Goal: Task Accomplishment & Management: Manage account settings

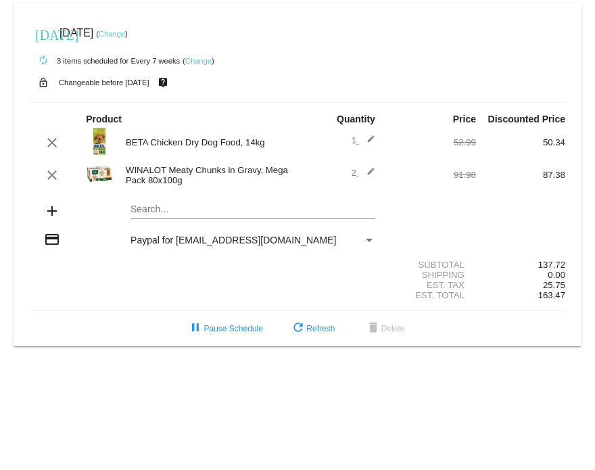
click at [204, 60] on link "Change" at bounding box center [198, 61] width 26 height 8
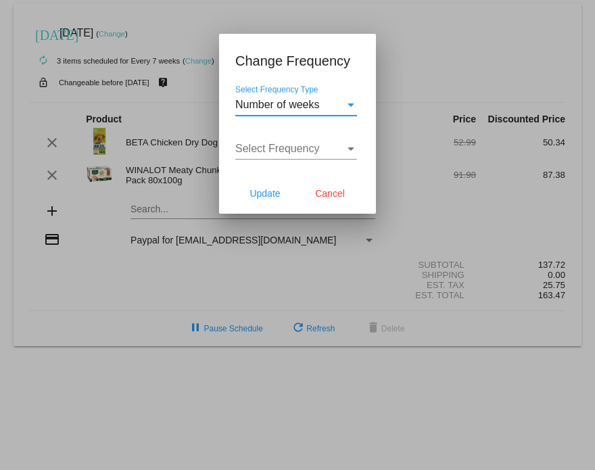
click at [308, 104] on span "Number of weeks" at bounding box center [277, 104] width 85 height 11
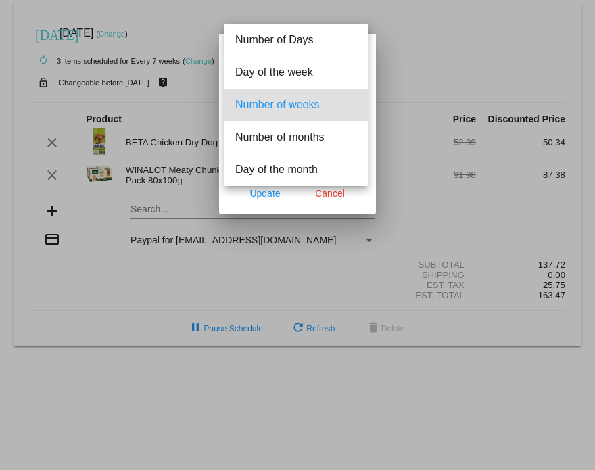
click at [308, 104] on span "Number of weeks" at bounding box center [296, 105] width 122 height 32
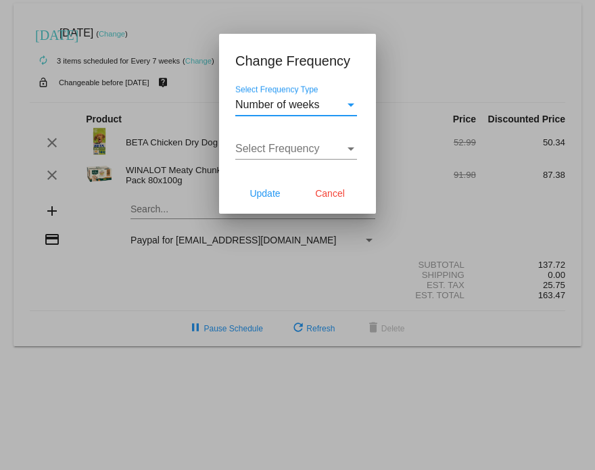
click at [292, 149] on span "Select Frequency" at bounding box center [277, 148] width 85 height 11
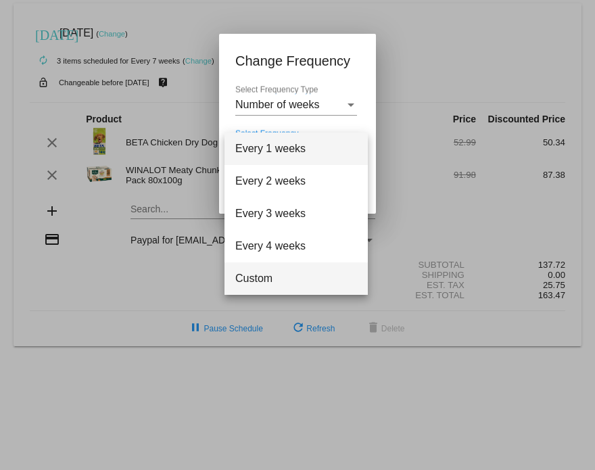
click at [260, 281] on span "Custom" at bounding box center [296, 278] width 122 height 32
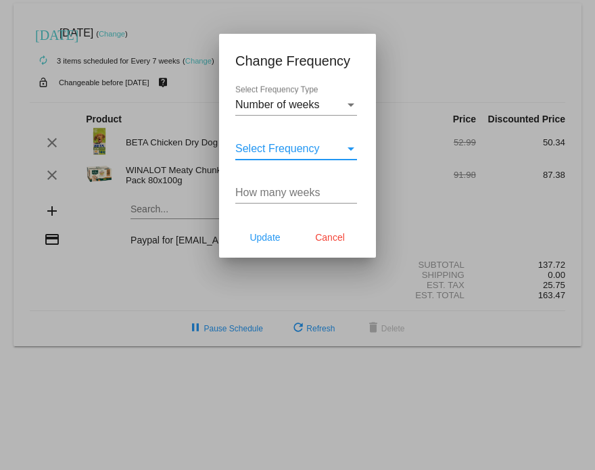
click at [277, 189] on input "How many weeks" at bounding box center [296, 193] width 122 height 12
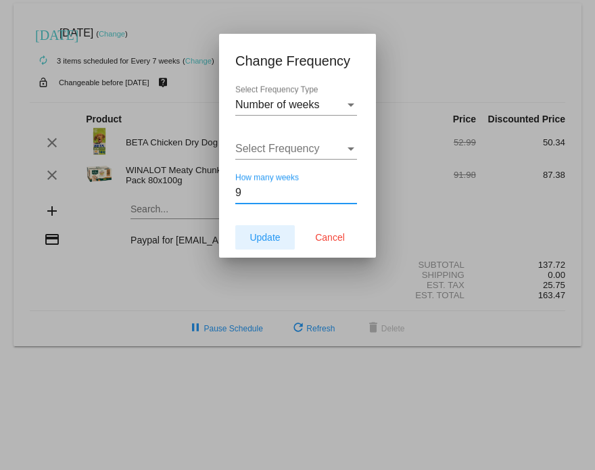
type input "9"
click at [264, 239] on span "Update" at bounding box center [265, 237] width 30 height 11
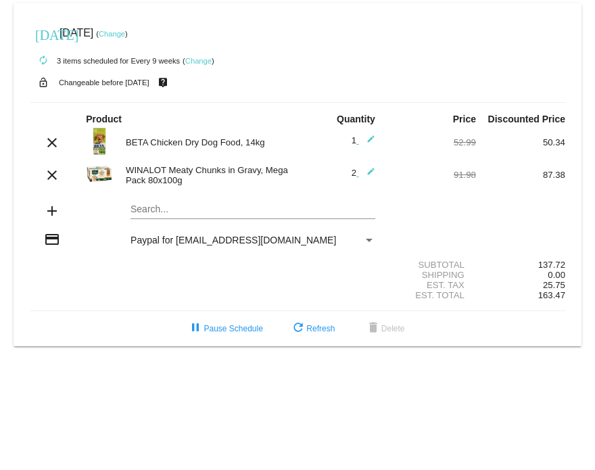
click at [125, 31] on link "Change" at bounding box center [112, 34] width 26 height 8
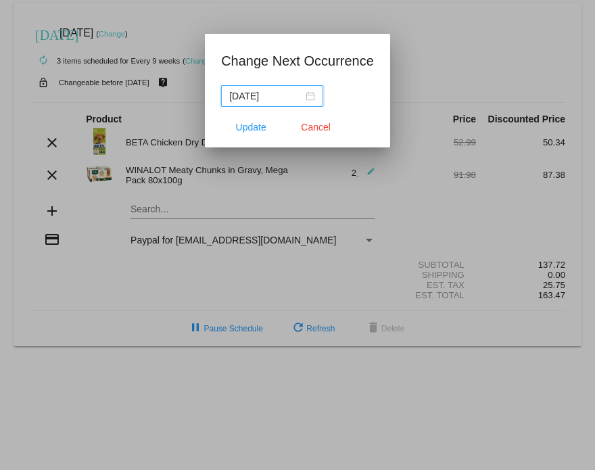
click at [290, 96] on input "[DATE]" at bounding box center [266, 96] width 74 height 15
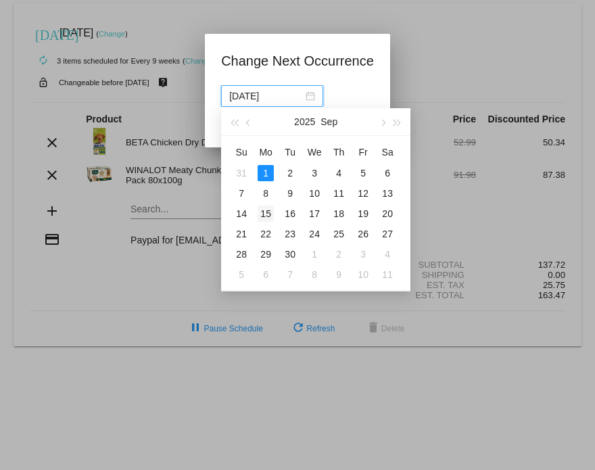
click at [264, 214] on div "15" at bounding box center [266, 214] width 16 height 16
type input "[DATE]"
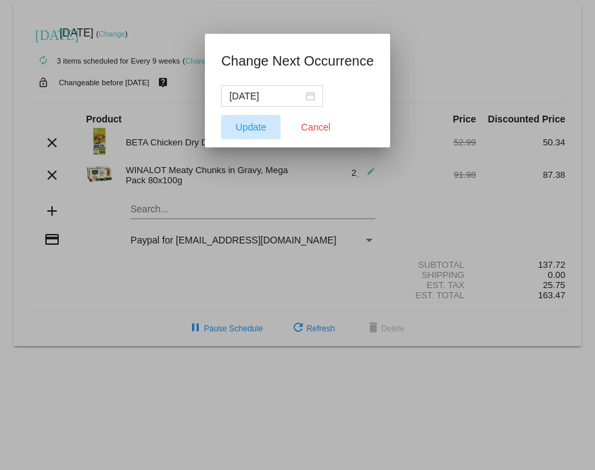
click at [252, 124] on span "Update" at bounding box center [251, 127] width 30 height 11
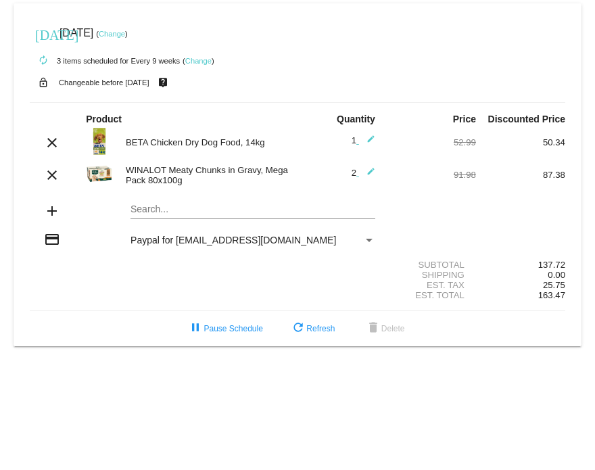
click at [203, 60] on link "Change" at bounding box center [198, 61] width 26 height 8
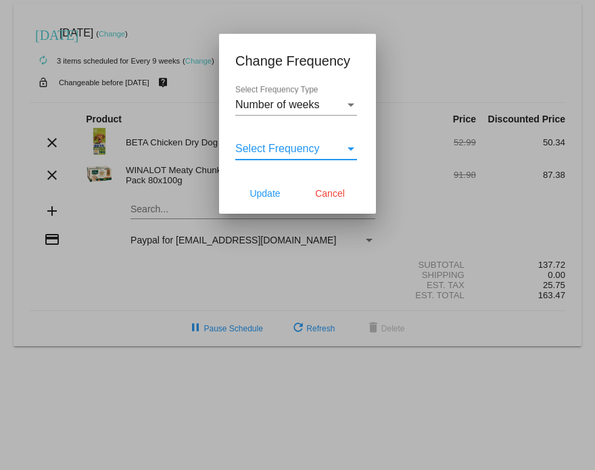
click at [273, 146] on span "Select Frequency" at bounding box center [277, 148] width 85 height 11
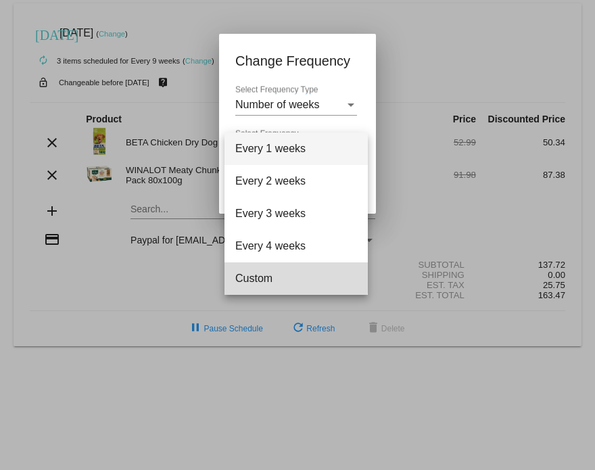
click at [265, 276] on span "Custom" at bounding box center [296, 278] width 122 height 32
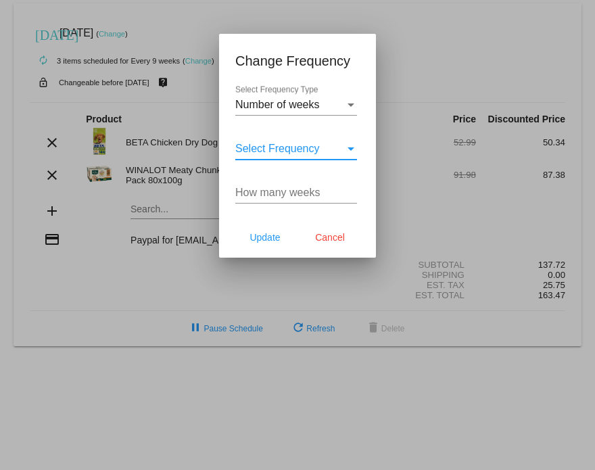
click at [266, 193] on input "How many weeks" at bounding box center [296, 193] width 122 height 12
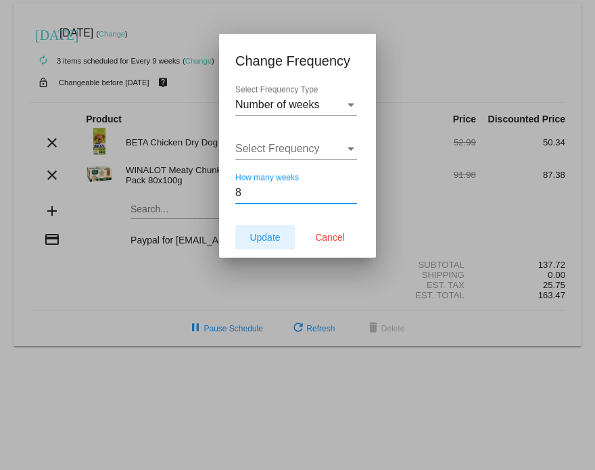
type input "8"
click at [255, 230] on button "Update" at bounding box center [265, 237] width 60 height 24
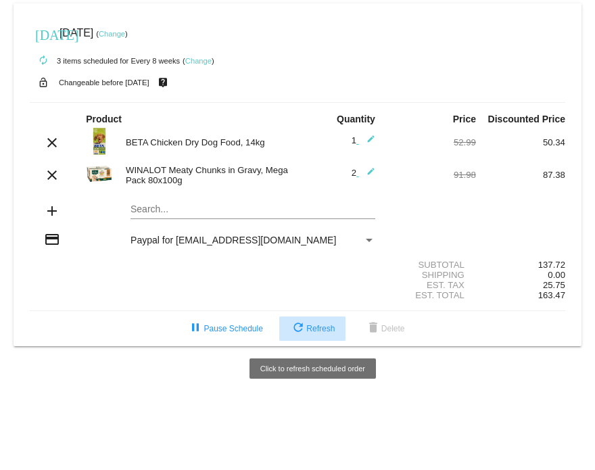
click at [314, 326] on span "refresh Refresh" at bounding box center [312, 328] width 45 height 9
